Goal: Information Seeking & Learning: Find specific fact

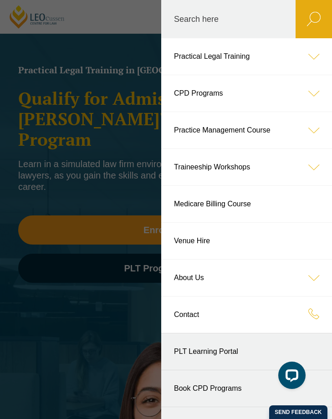
click at [272, 19] on label "Search here" at bounding box center [228, 19] width 134 height 38
click at [272, 19] on input "Search here" at bounding box center [228, 19] width 134 height 38
type input "beckingham"
click at [295, 0] on button "submit" at bounding box center [313, 19] width 36 height 38
click at [313, 16] on icon "submit" at bounding box center [314, 19] width 14 height 15
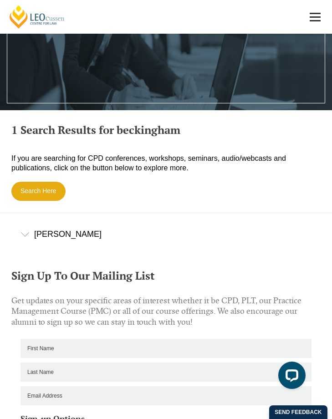
scroll to position [272, 0]
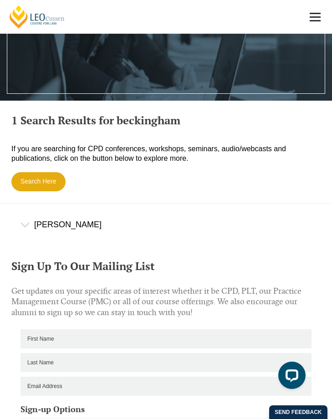
click at [55, 222] on div "[PERSON_NAME]" at bounding box center [166, 224] width 332 height 42
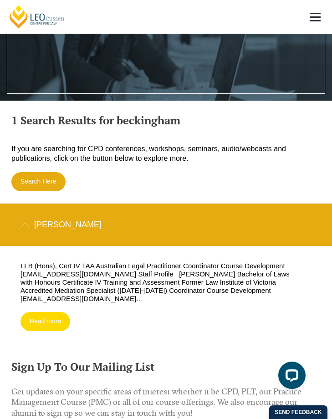
click at [46, 314] on link "Read more" at bounding box center [45, 321] width 50 height 19
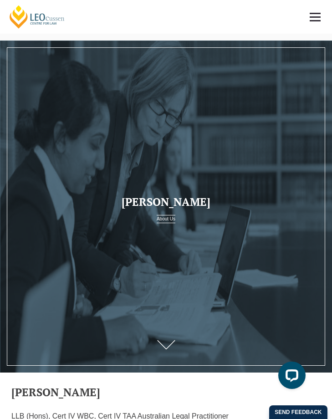
click at [317, 18] on link at bounding box center [315, 17] width 34 height 34
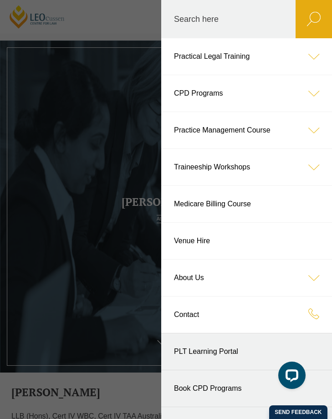
click at [315, 127] on icon at bounding box center [313, 130] width 36 height 36
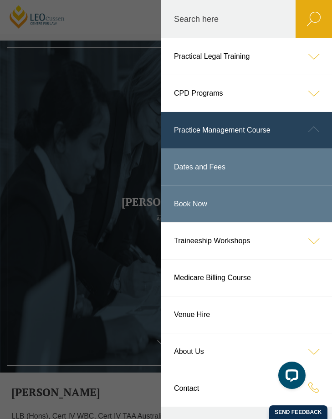
click at [315, 127] on icon at bounding box center [313, 129] width 36 height 36
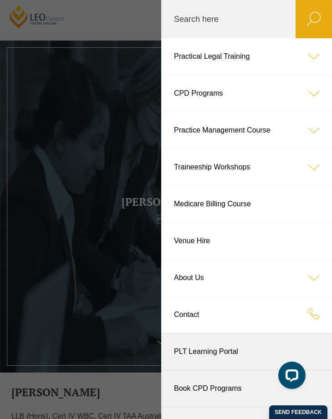
click at [308, 276] on icon at bounding box center [313, 277] width 36 height 36
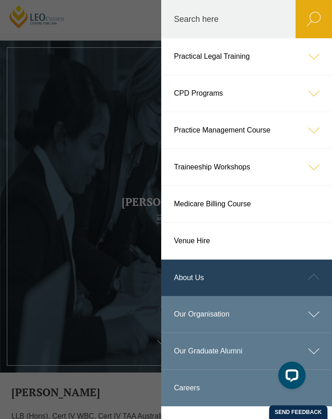
click at [217, 312] on link "Our Organisation" at bounding box center [246, 314] width 171 height 36
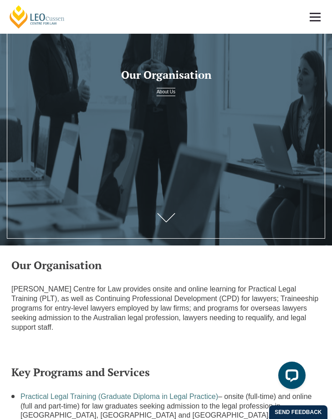
scroll to position [80, 0]
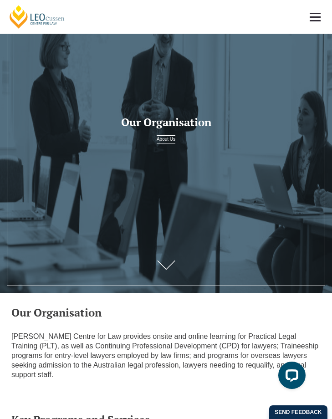
click at [315, 17] on link at bounding box center [315, 17] width 34 height 34
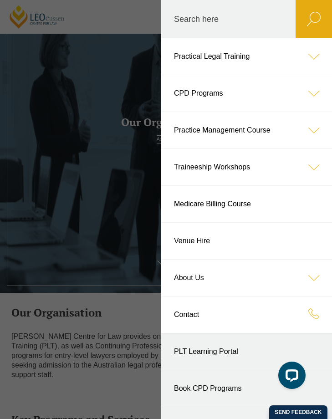
click at [281, 280] on link "About Us" at bounding box center [246, 277] width 171 height 36
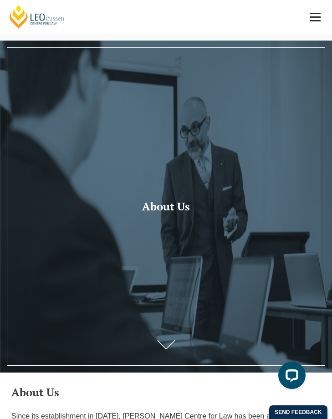
click at [317, 16] on span at bounding box center [314, 16] width 11 height 1
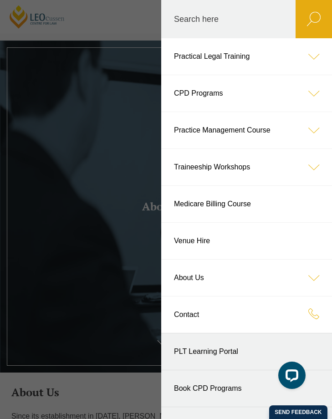
click at [314, 280] on icon at bounding box center [313, 277] width 36 height 36
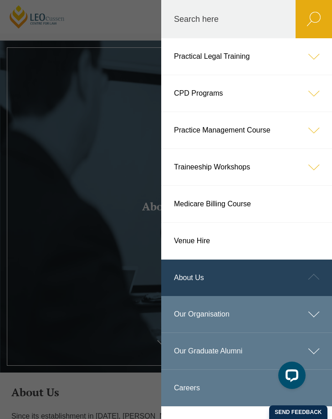
click at [62, 34] on header "Leo Cussen Centre for Law Search here Practical Legal Training Our Practical Le…" at bounding box center [166, 17] width 332 height 34
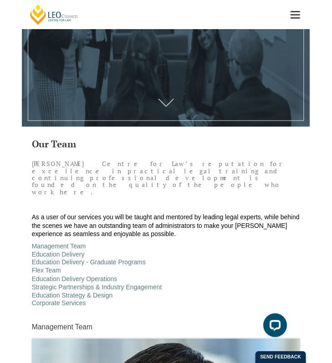
scroll to position [231, 0]
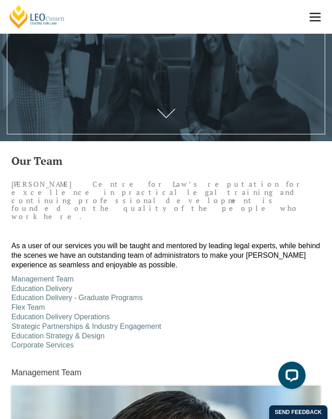
click at [172, 209] on div "[PERSON_NAME] Centre for Law’s reputation for excellence in practical legal tra…" at bounding box center [166, 206] width 323 height 61
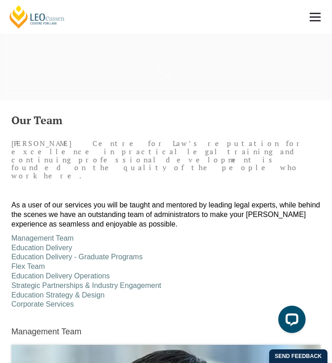
scroll to position [2597, 0]
